Goal: Navigation & Orientation: Find specific page/section

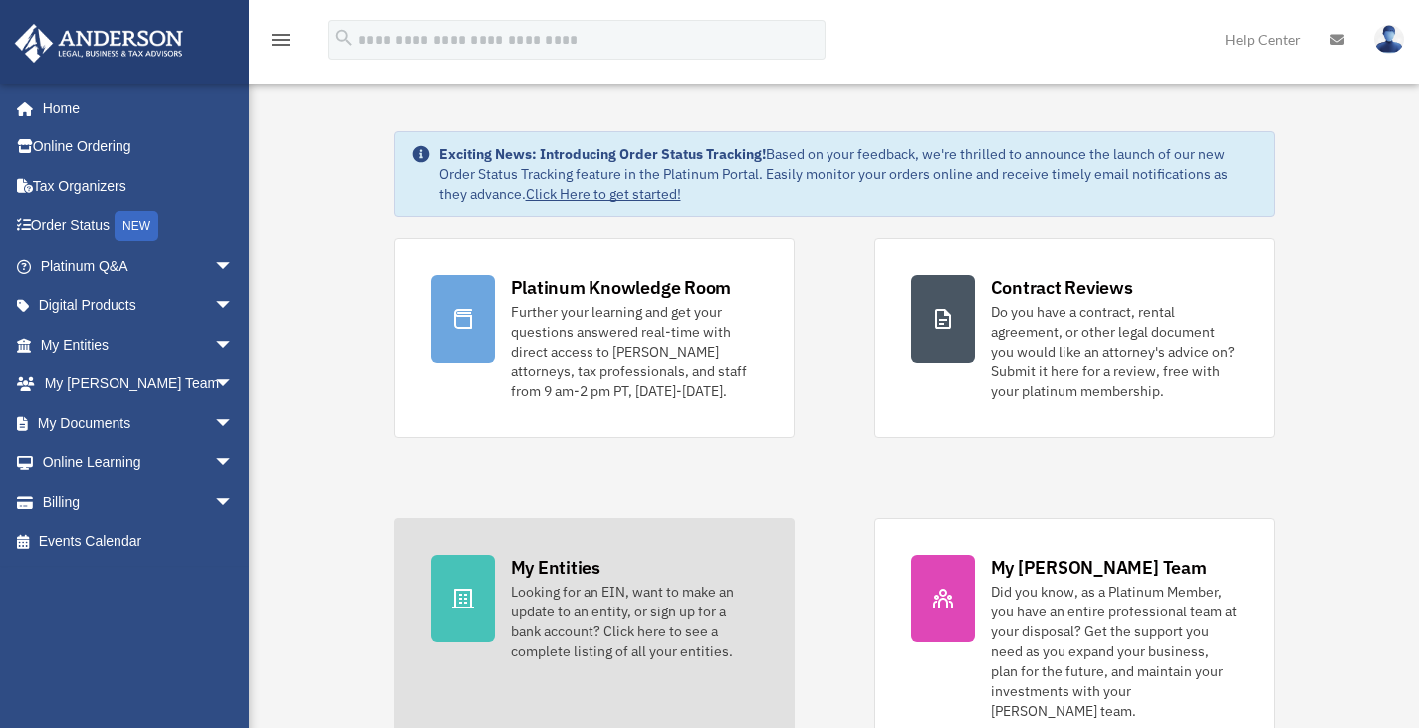
click at [555, 617] on div "Looking for an EIN, want to make an update to an entity, or sign up for a bank …" at bounding box center [634, 622] width 247 height 80
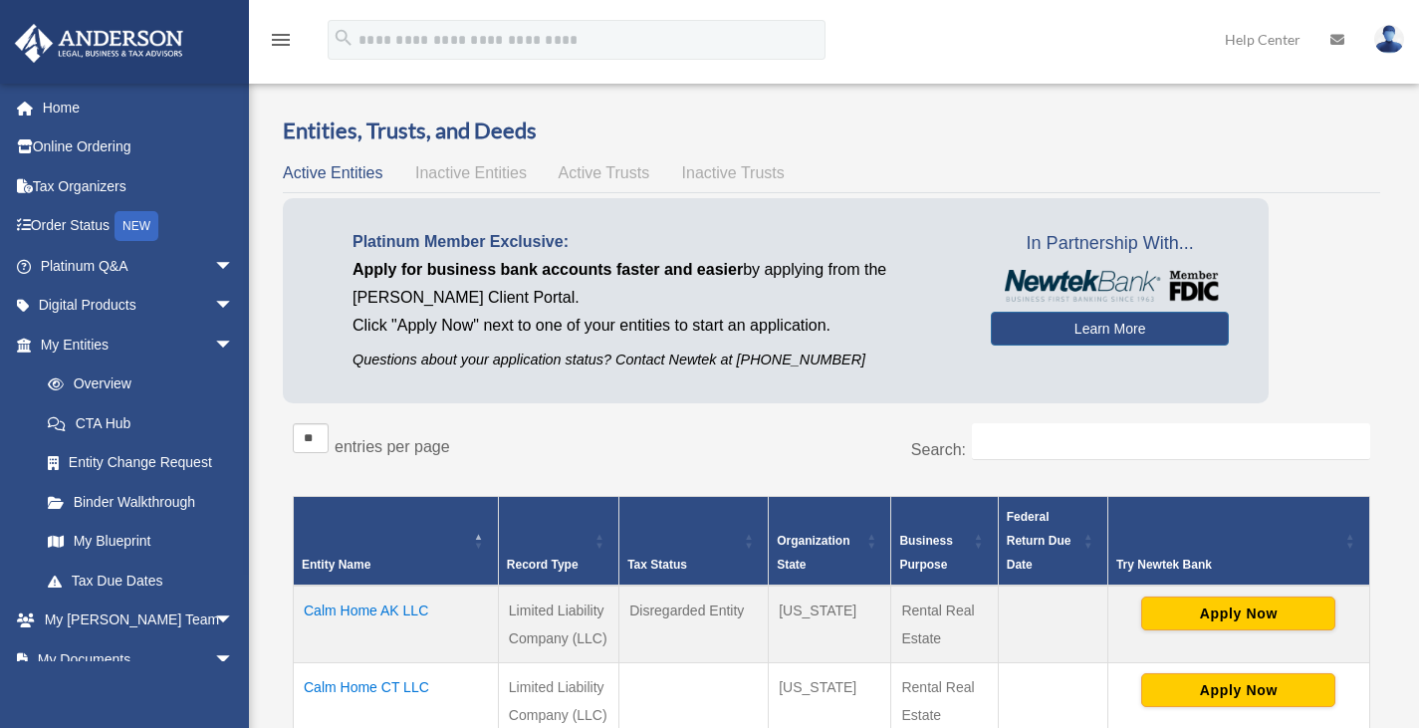
click at [609, 177] on span "Active Trusts" at bounding box center [605, 172] width 92 height 17
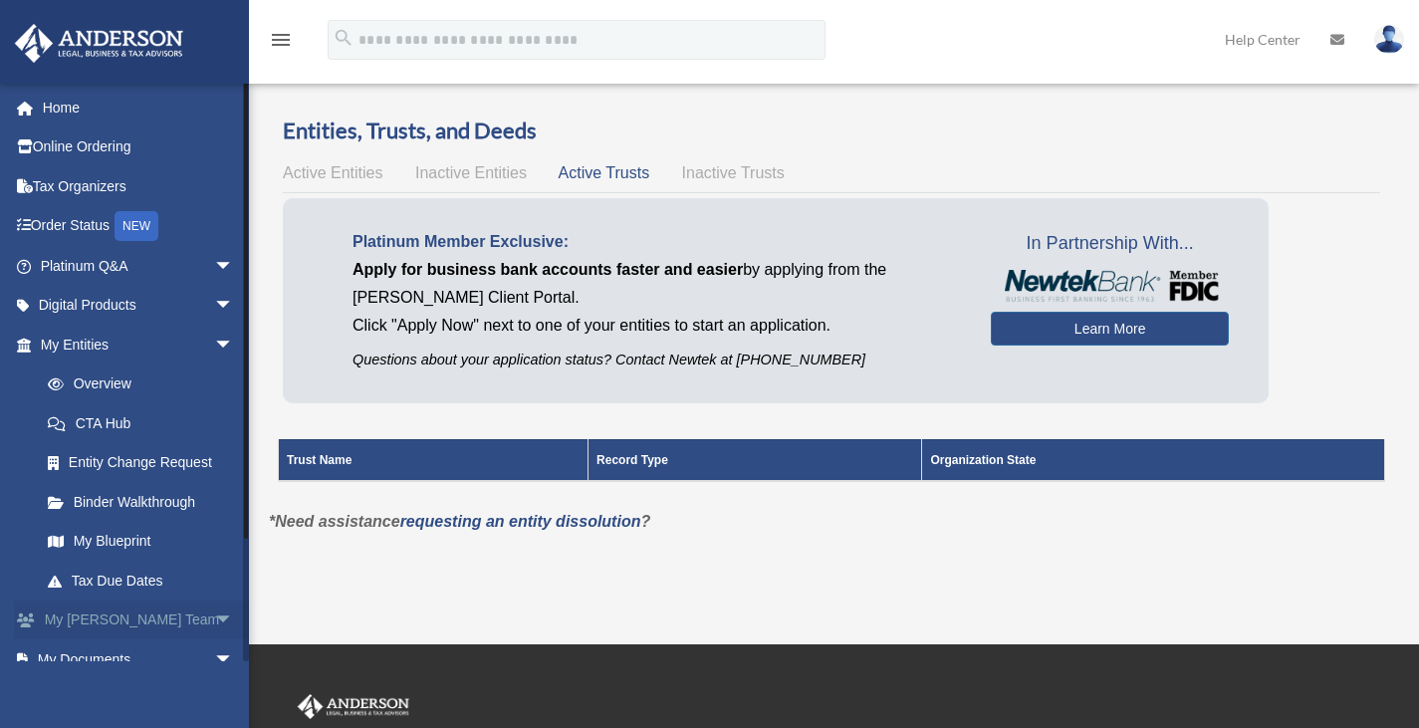
click at [214, 627] on span "arrow_drop_down" at bounding box center [234, 620] width 40 height 41
click at [163, 659] on link "My [PERSON_NAME] Team" at bounding box center [146, 671] width 236 height 64
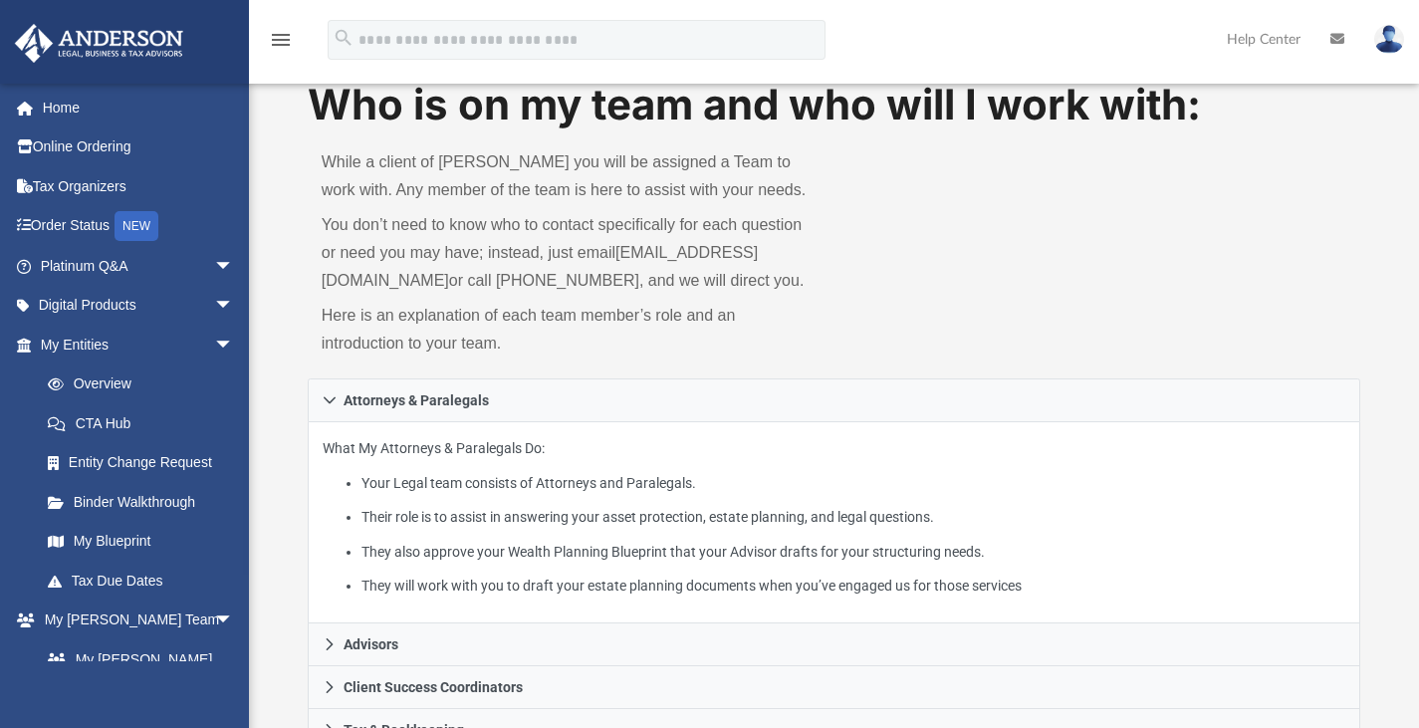
scroll to position [46, 0]
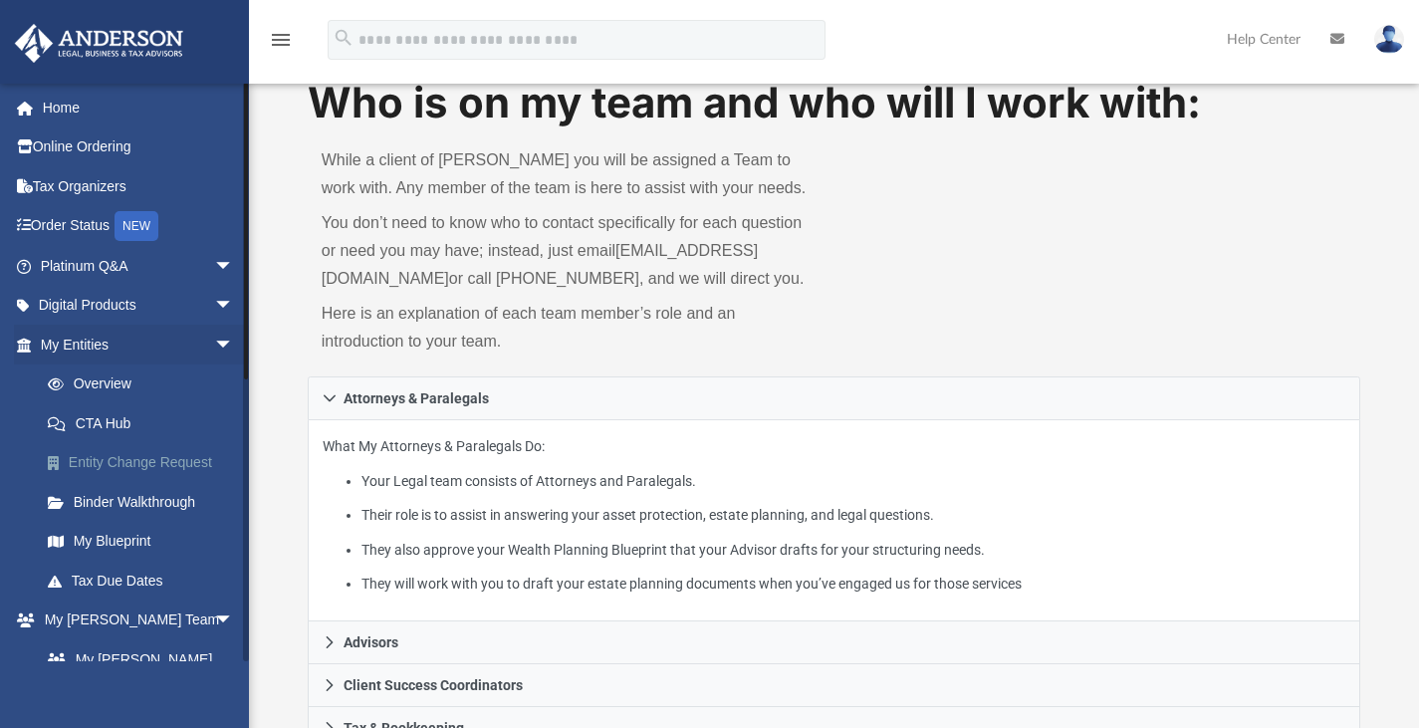
click at [192, 457] on link "Entity Change Request" at bounding box center [146, 463] width 236 height 40
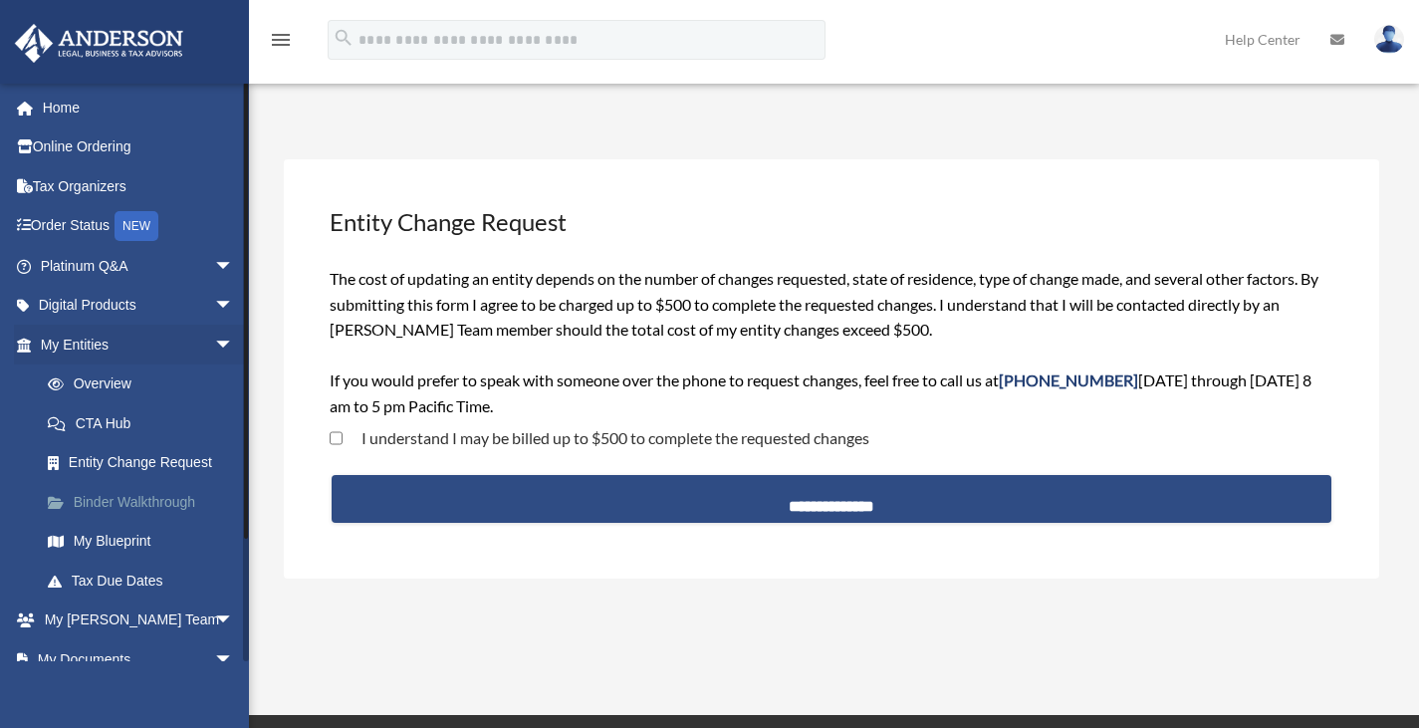
click at [86, 501] on link "Binder Walkthrough" at bounding box center [146, 502] width 236 height 40
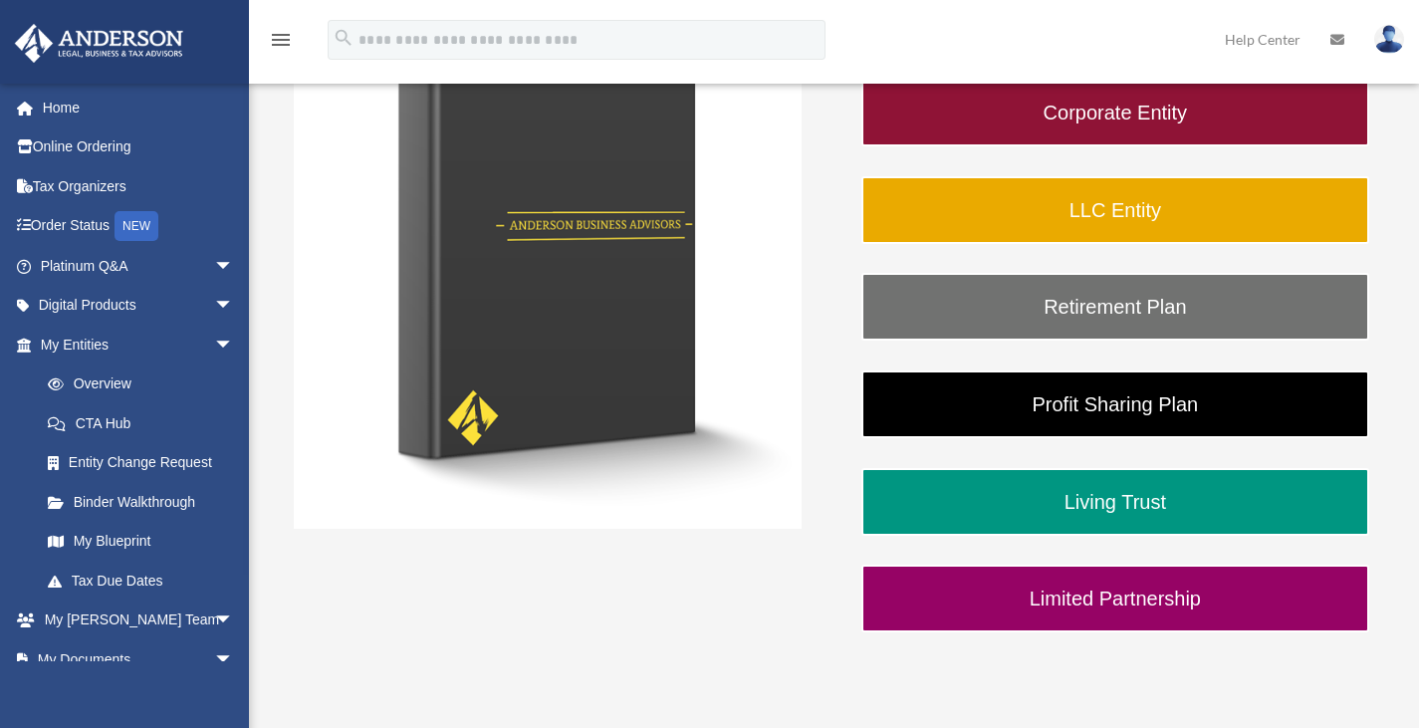
scroll to position [389, 0]
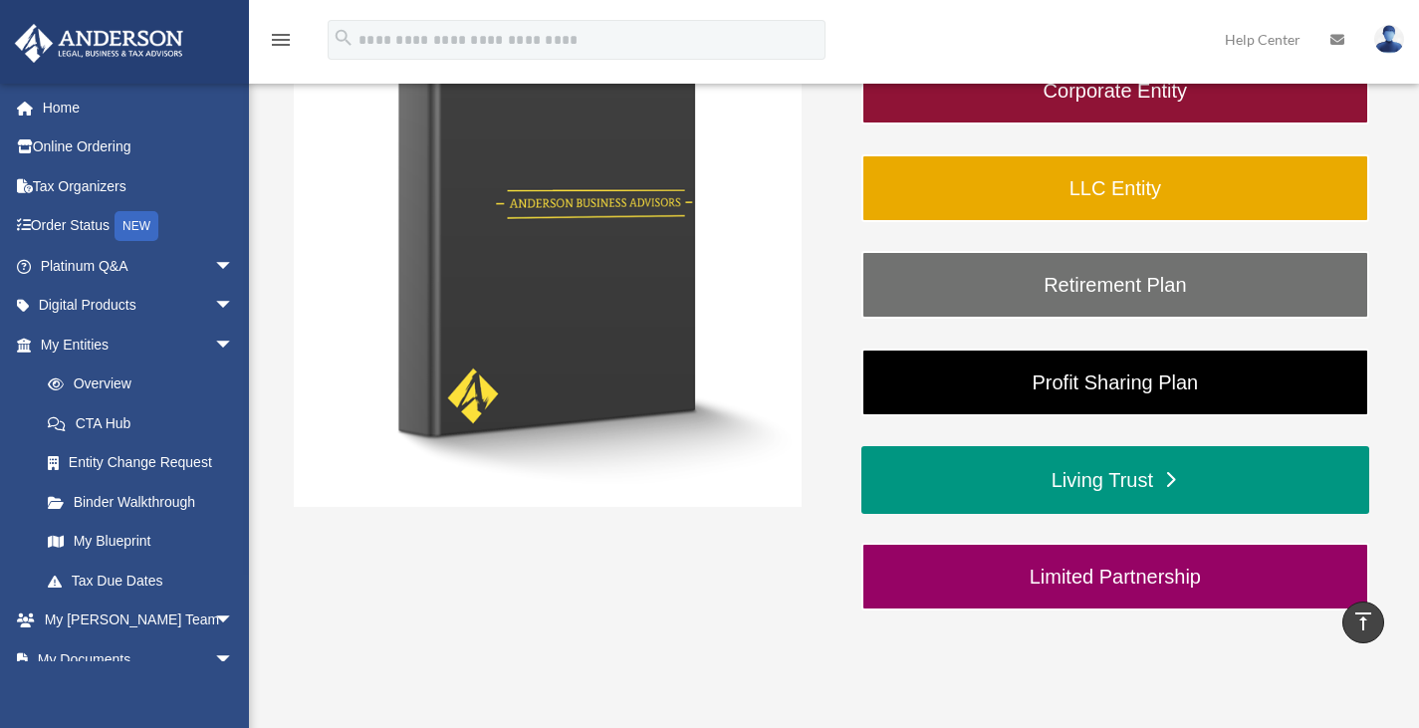
click at [1112, 490] on link "Living Trust" at bounding box center [1115, 480] width 508 height 68
